Goal: Task Accomplishment & Management: Use online tool/utility

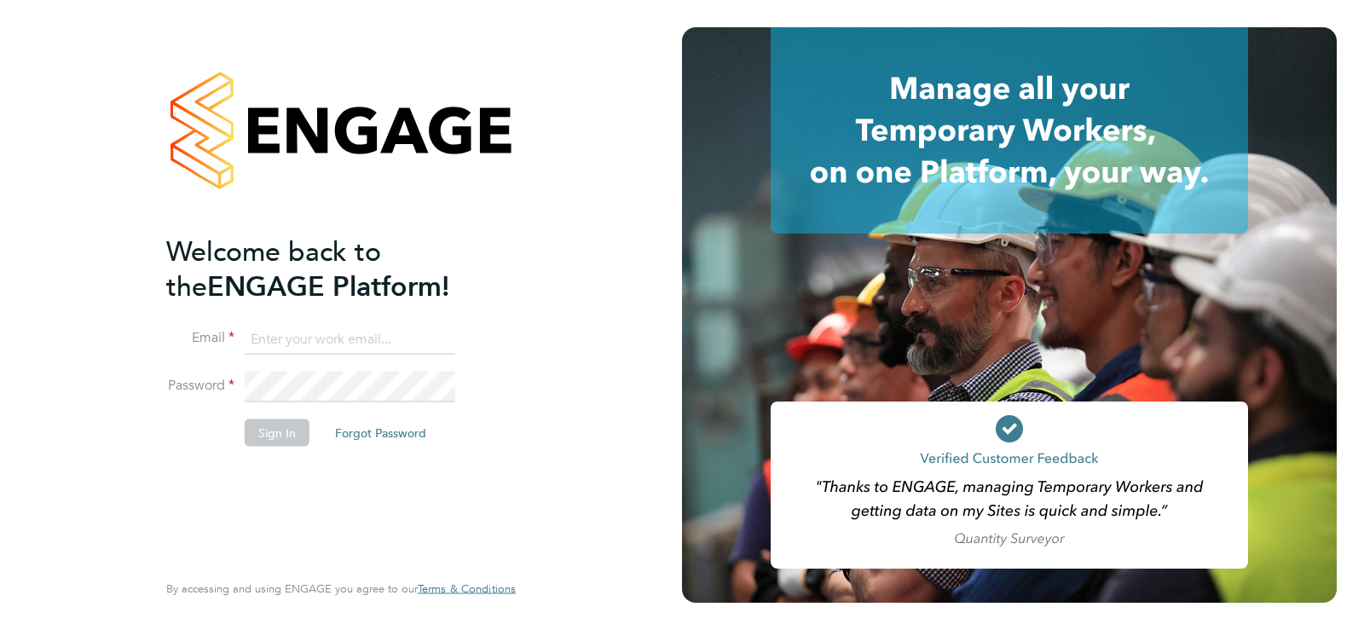
type input "[PERSON_NAME][EMAIL_ADDRESS][DOMAIN_NAME]"
click at [297, 430] on button "Sign In" at bounding box center [277, 431] width 65 height 27
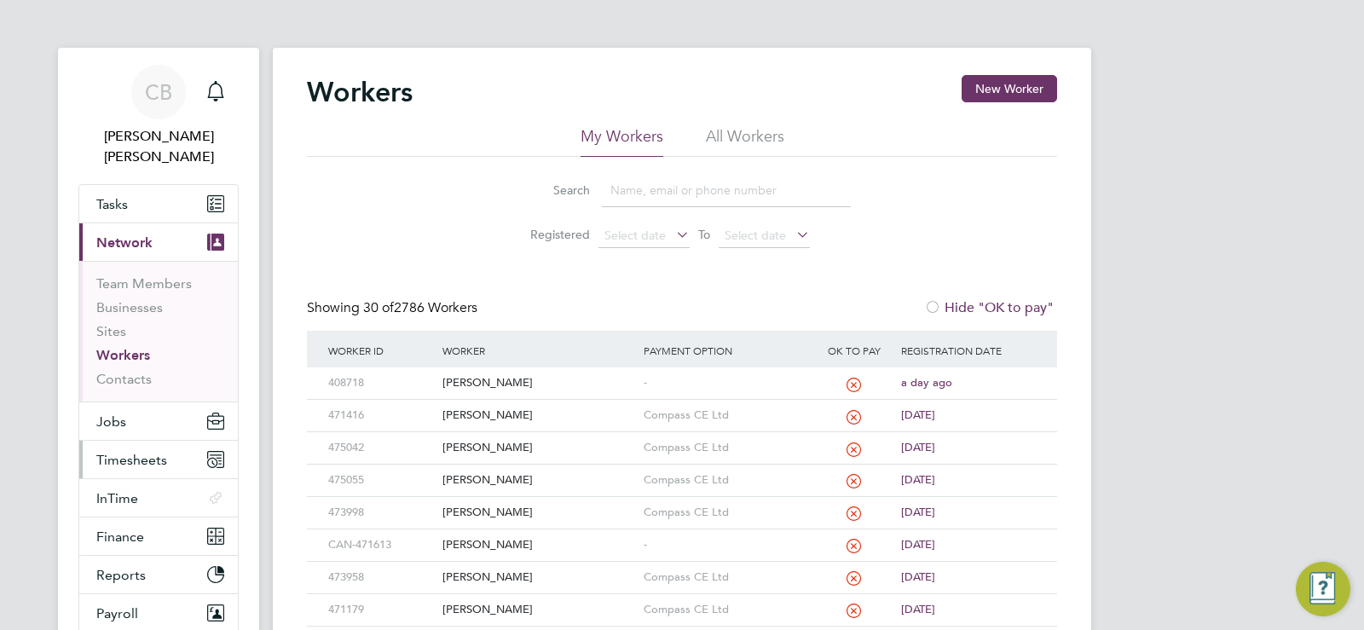
click at [107, 452] on span "Timesheets" at bounding box center [131, 460] width 71 height 16
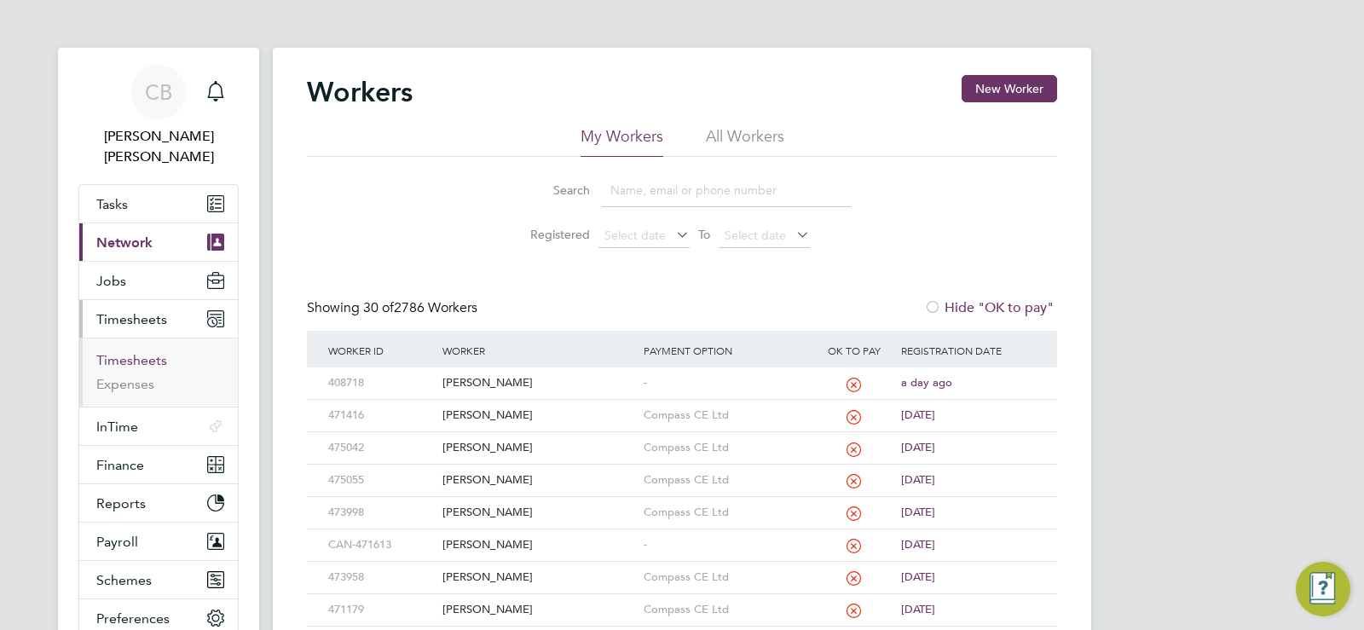
click at [139, 352] on link "Timesheets" at bounding box center [131, 360] width 71 height 16
